Goal: Use online tool/utility: Utilize a website feature to perform a specific function

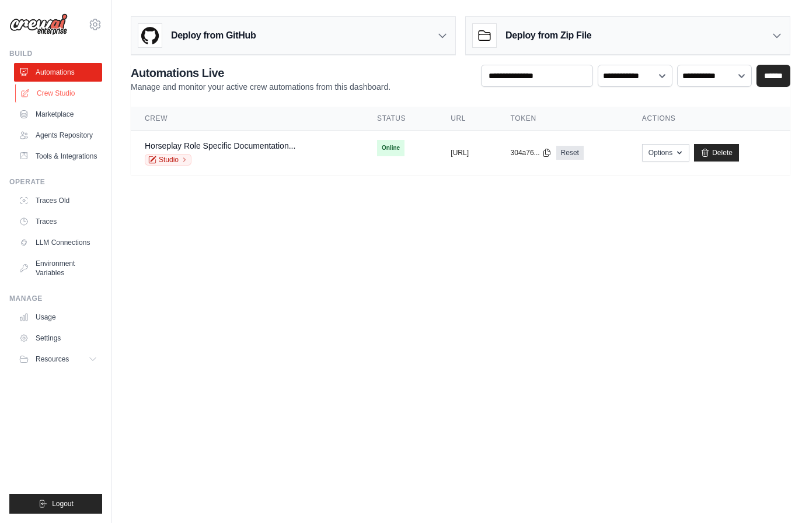
click at [65, 92] on link "Crew Studio" at bounding box center [59, 93] width 88 height 19
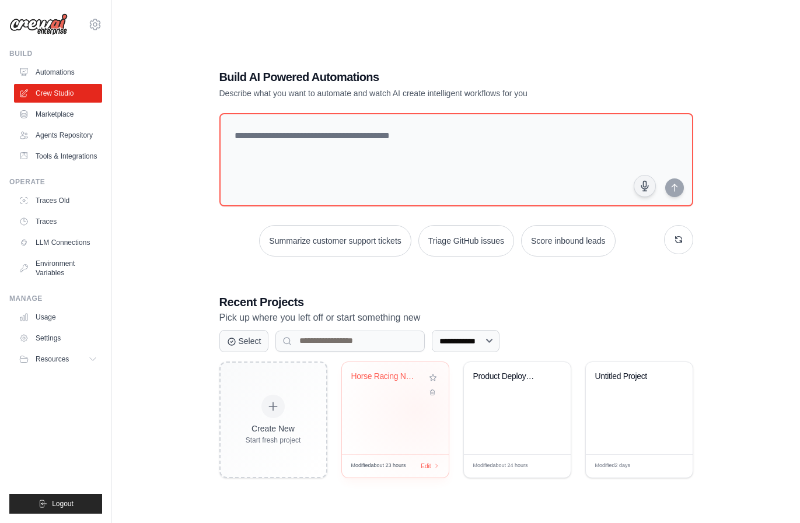
click at [417, 410] on div "Horse Racing News & Calendar Manage..." at bounding box center [395, 408] width 107 height 92
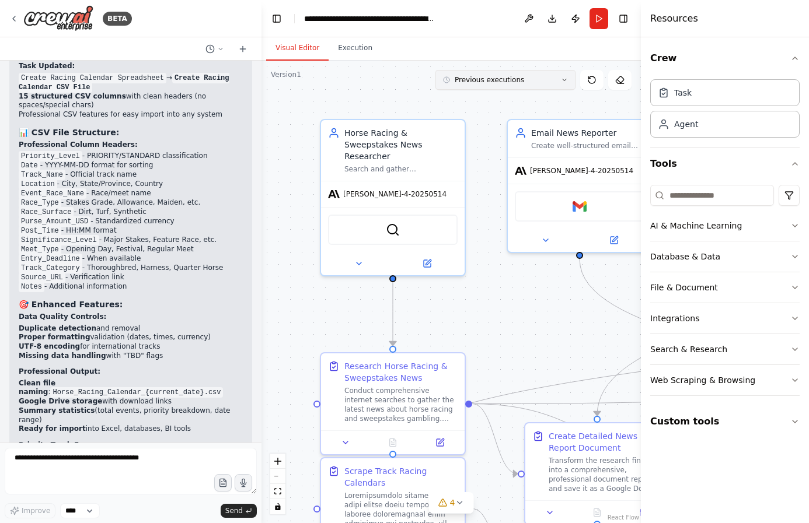
scroll to position [9524, 0]
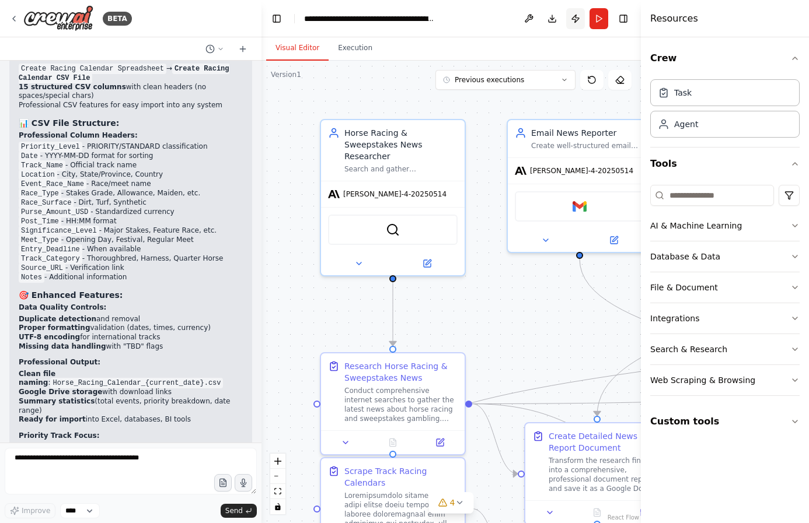
click at [571, 24] on button "Publish" at bounding box center [575, 18] width 19 height 21
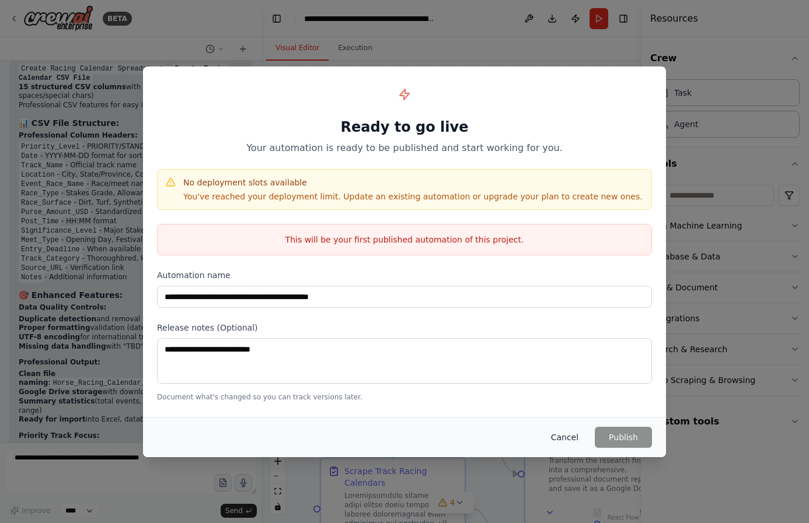
click at [554, 436] on button "Cancel" at bounding box center [564, 437] width 46 height 21
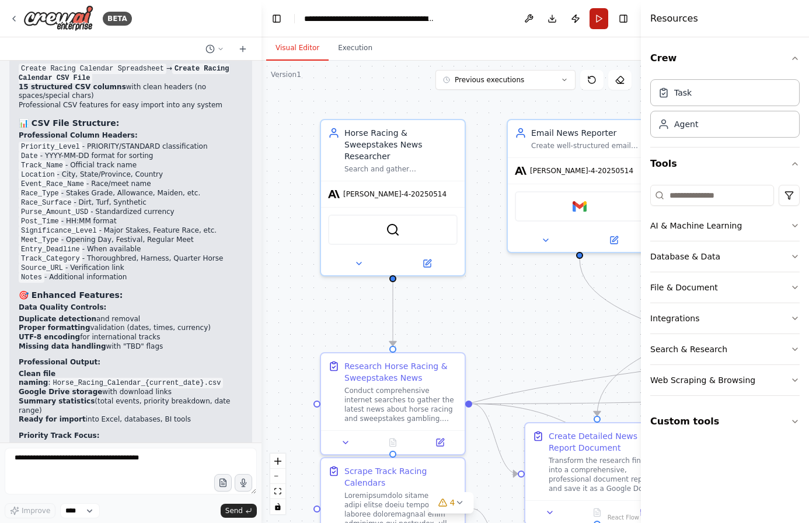
click at [594, 18] on button "Run" at bounding box center [598, 18] width 19 height 21
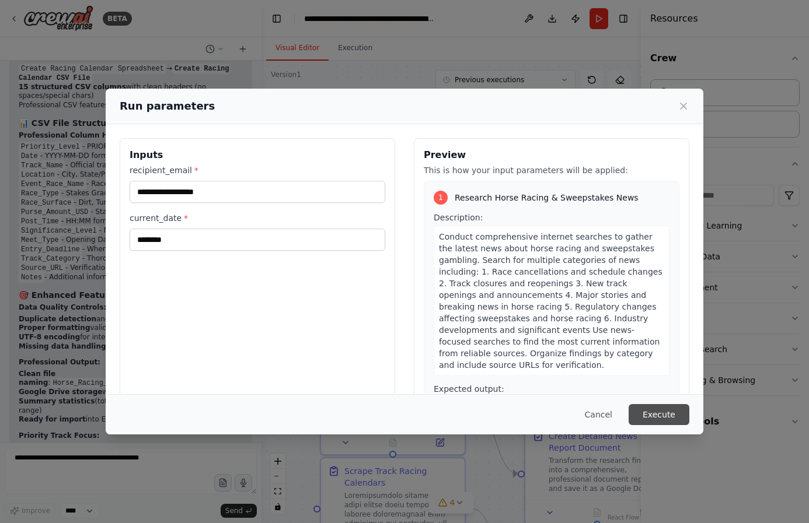
click at [680, 421] on button "Execute" at bounding box center [658, 414] width 61 height 21
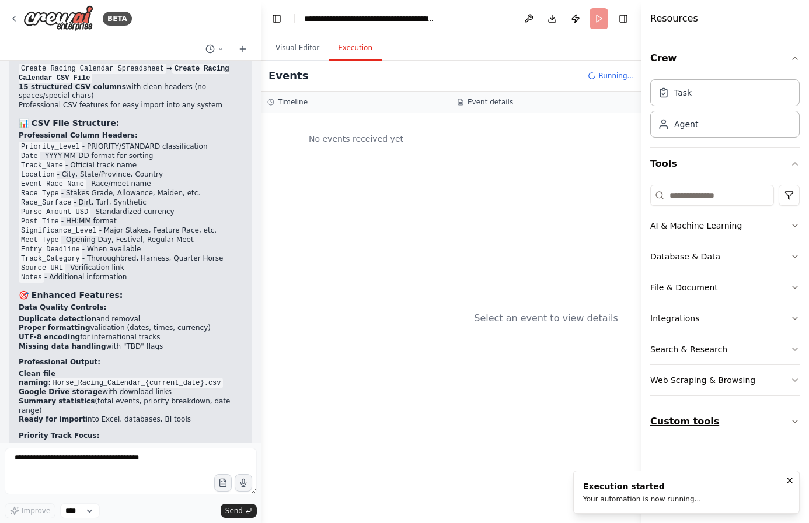
click at [784, 422] on button "Custom tools" at bounding box center [724, 421] width 149 height 33
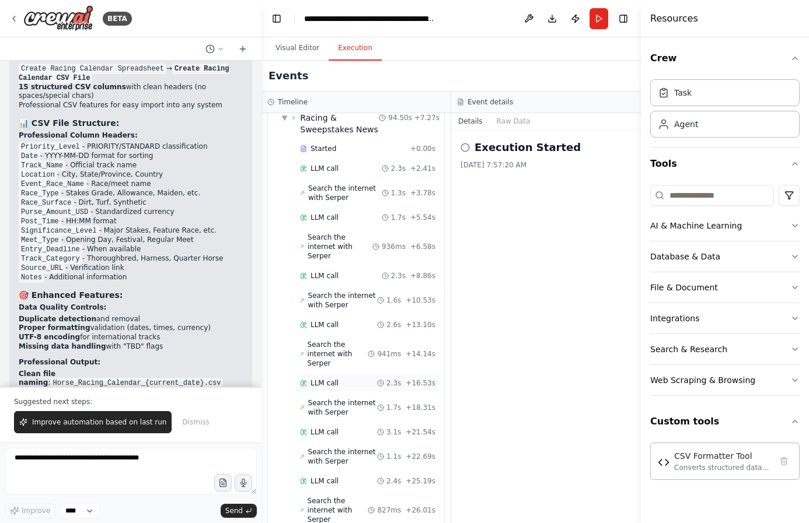
scroll to position [0, 0]
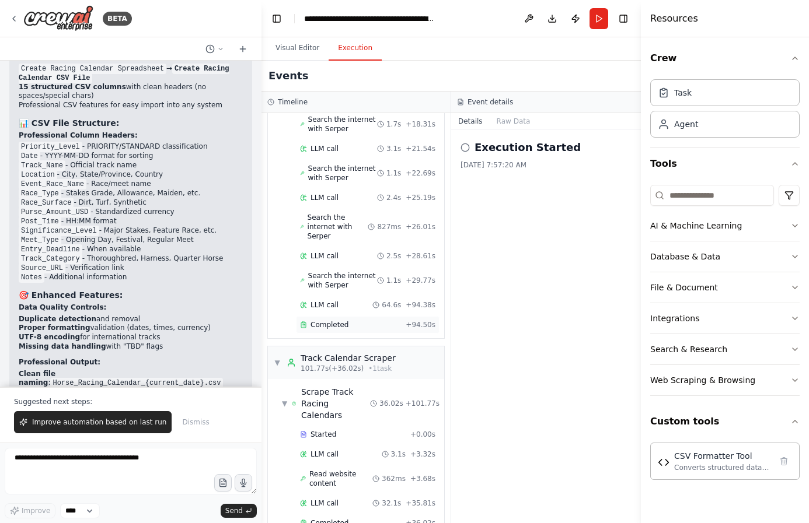
click at [359, 329] on div "Completed" at bounding box center [350, 324] width 101 height 9
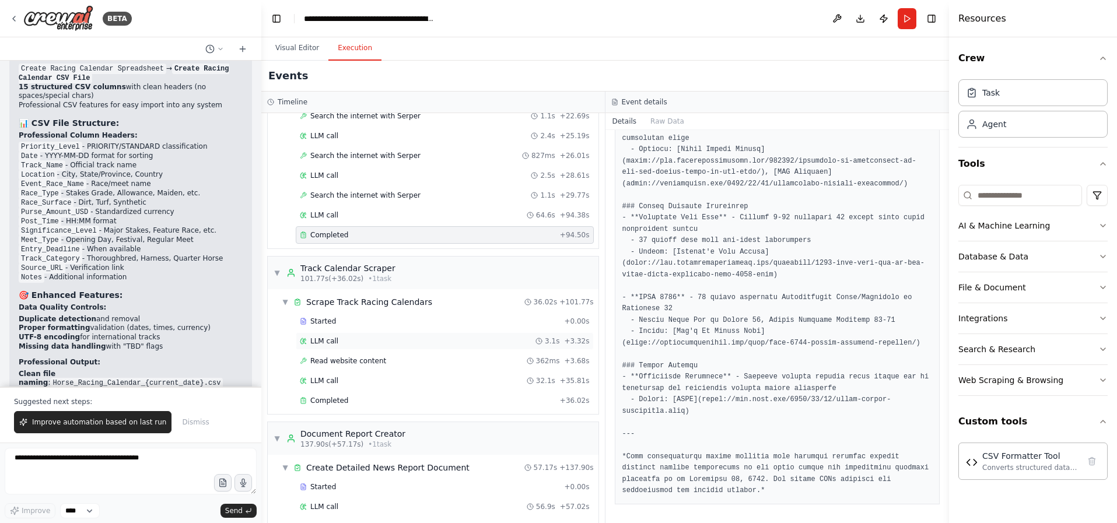
scroll to position [315, 0]
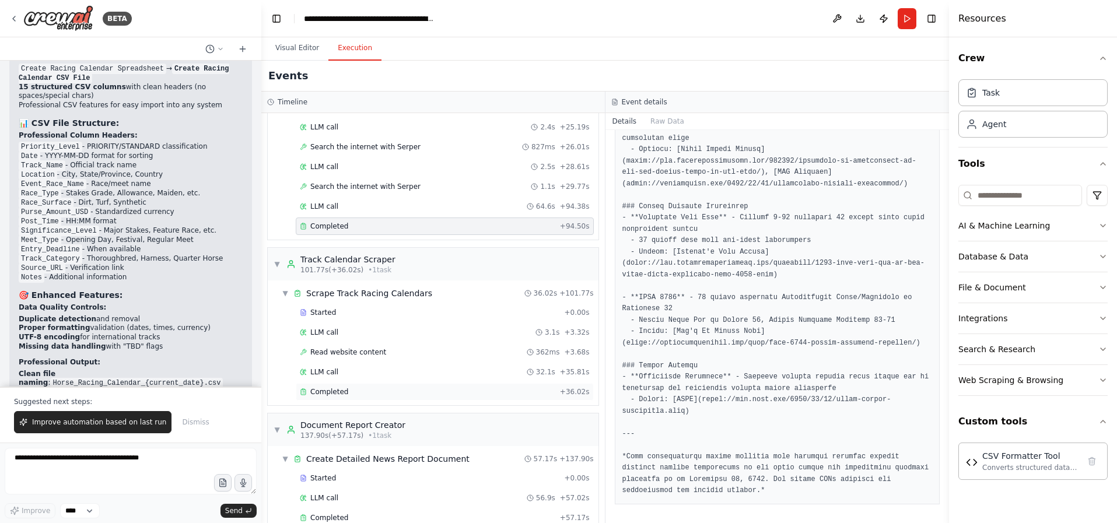
click at [413, 384] on div "Completed + 36.02s" at bounding box center [445, 392] width 298 height 18
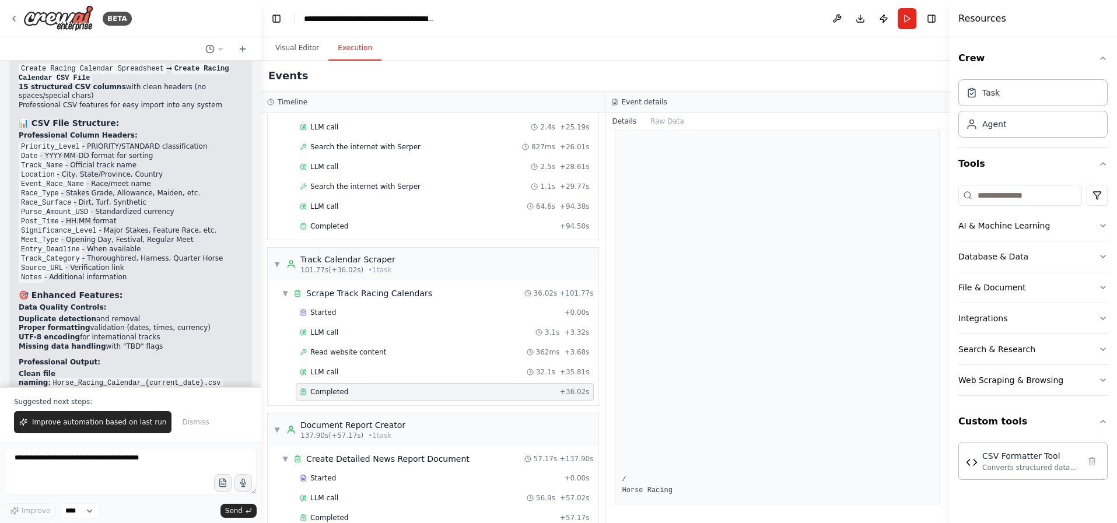
scroll to position [7438, 0]
drag, startPoint x: 946, startPoint y: 258, endPoint x: 941, endPoint y: 277, distance: 19.4
click at [808, 304] on div "BETA Hello! I'm the CrewAI assistant. What kind of automation do you want to bu…" at bounding box center [558, 261] width 1117 height 523
drag, startPoint x: 947, startPoint y: 255, endPoint x: 944, endPoint y: 261, distance: 7.0
click at [808, 269] on button "Toggle Sidebar" at bounding box center [949, 261] width 9 height 523
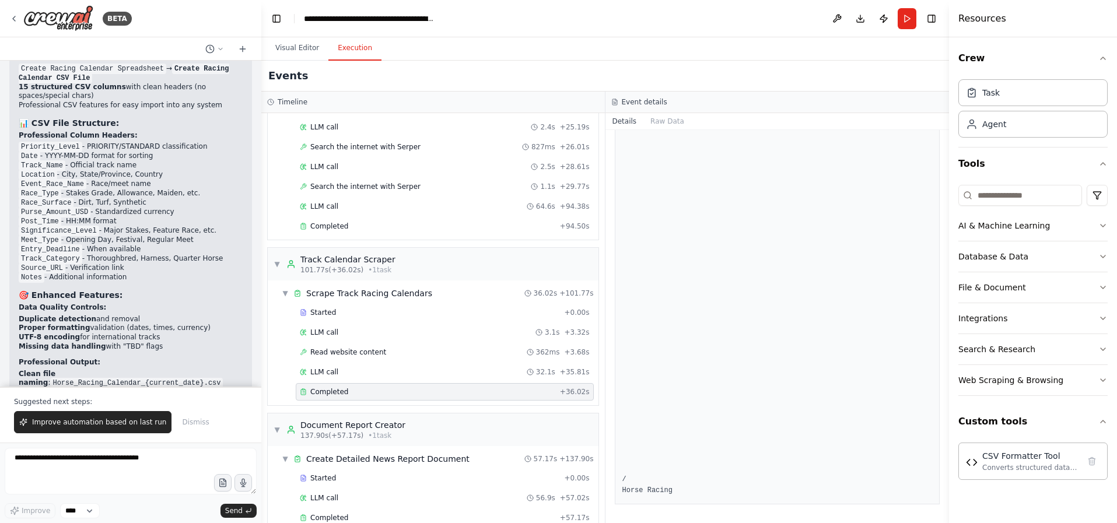
drag, startPoint x: 945, startPoint y: 253, endPoint x: 934, endPoint y: 293, distance: 41.2
click at [808, 291] on div "BETA Hello! I'm the CrewAI assistant. What kind of automation do you want to bu…" at bounding box center [558, 261] width 1117 height 523
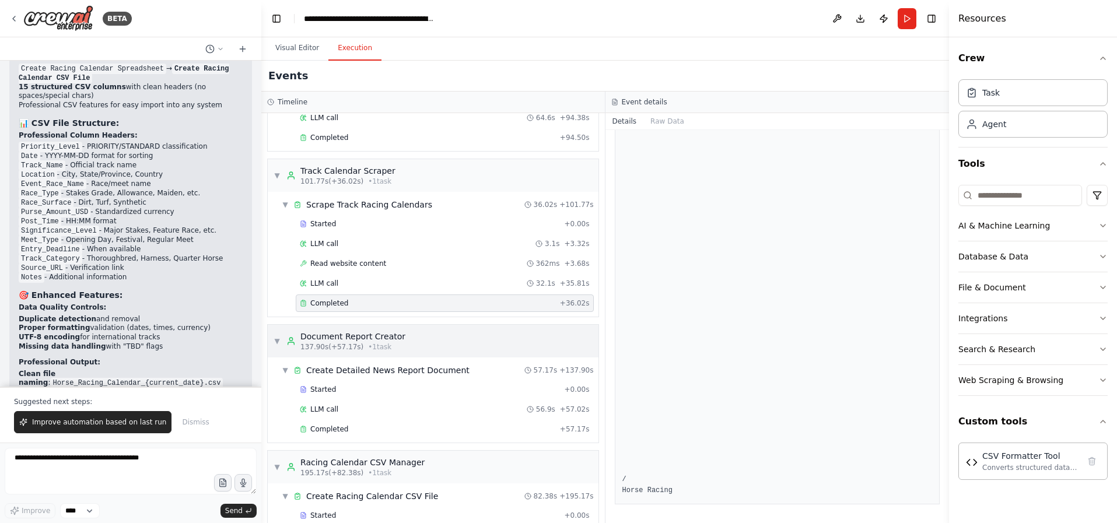
scroll to position [416, 0]
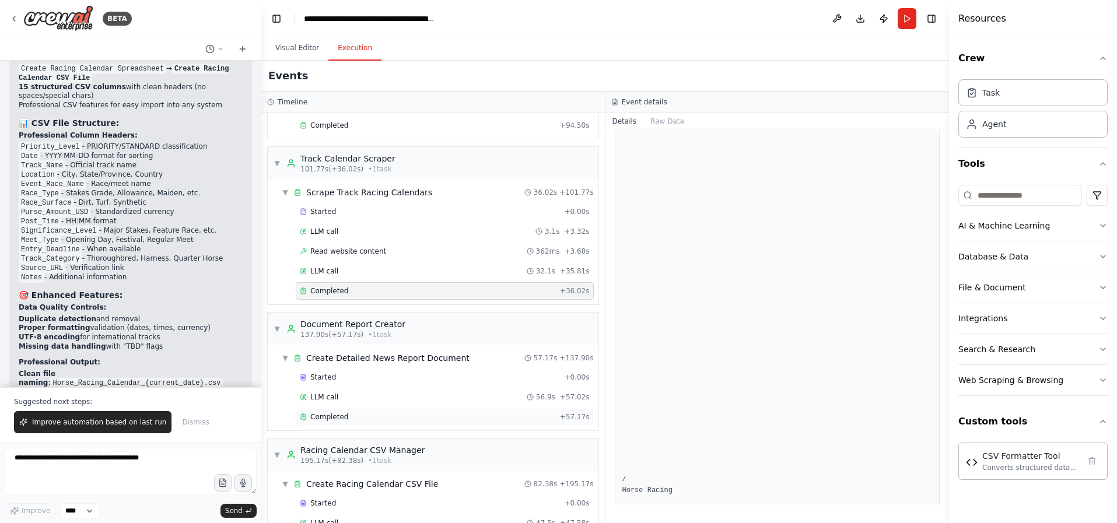
click at [462, 415] on div "Completed" at bounding box center [428, 416] width 256 height 9
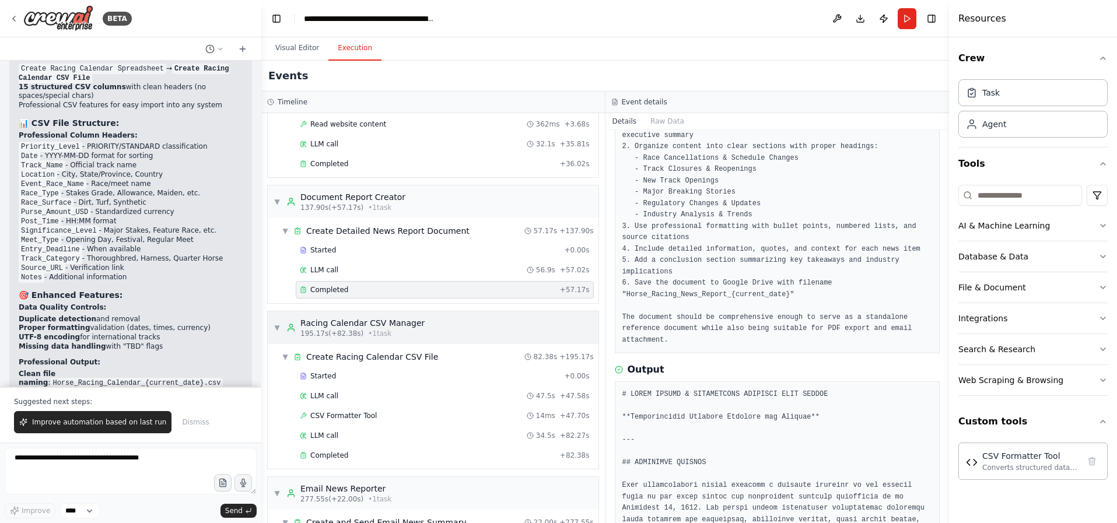
scroll to position [544, 0]
click at [391, 454] on div "Completed" at bounding box center [428, 454] width 256 height 9
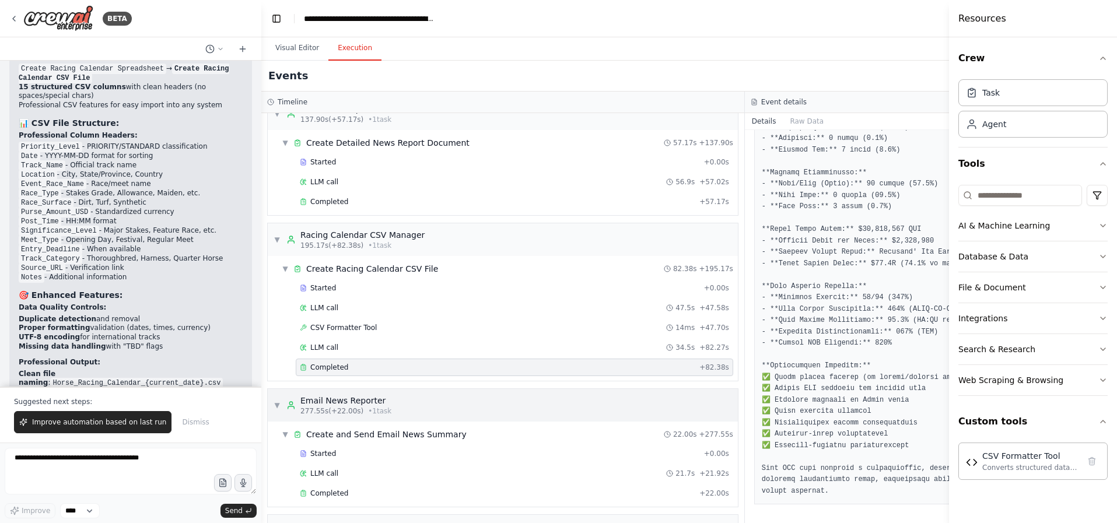
scroll to position [684, 0]
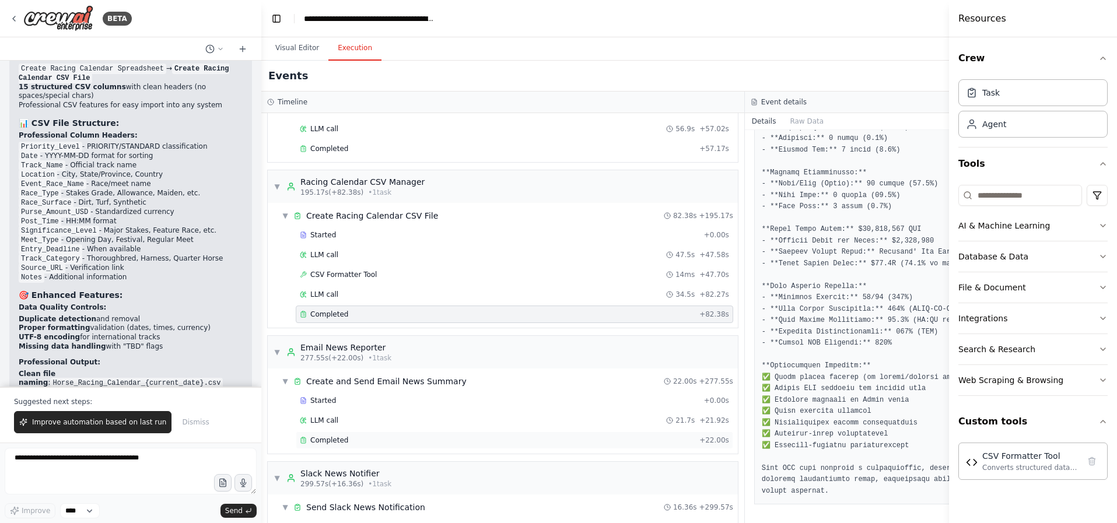
click at [424, 445] on div "Completed + 22.00s" at bounding box center [515, 441] width 438 height 18
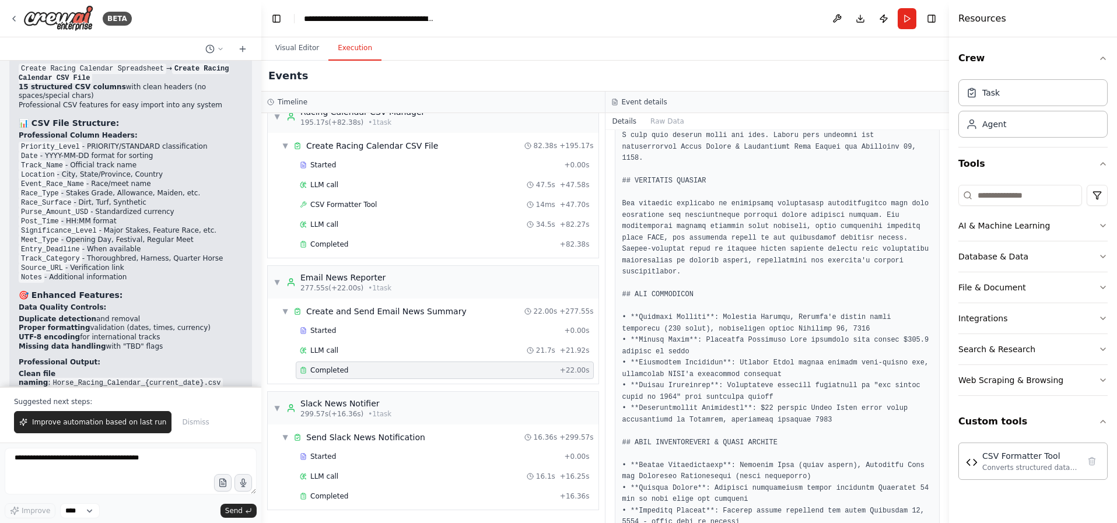
scroll to position [9580, 0]
